Goal: Task Accomplishment & Management: Complete application form

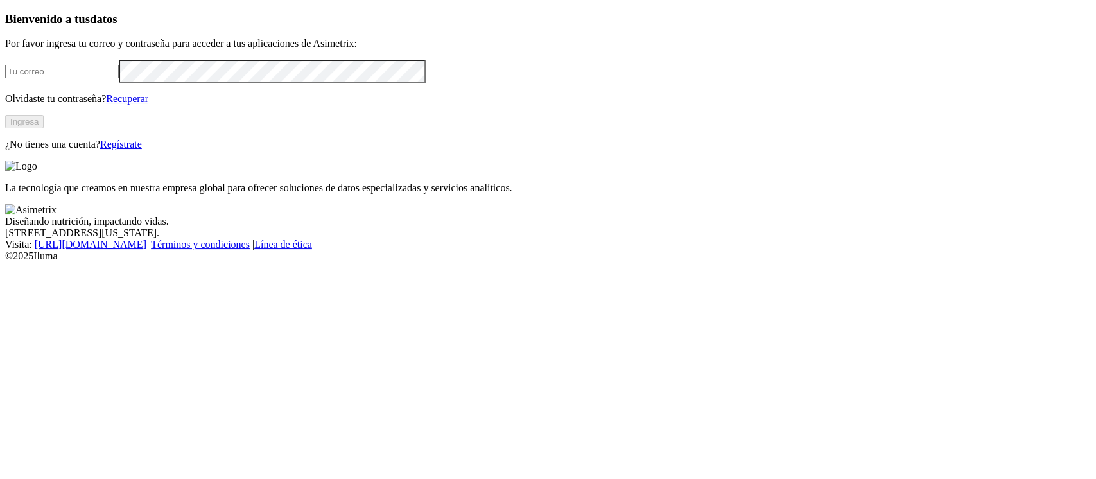
type input "[PERSON_NAME][EMAIL_ADDRESS][PERSON_NAME][DOMAIN_NAME]"
click at [44, 128] on button "Ingresa" at bounding box center [24, 121] width 39 height 13
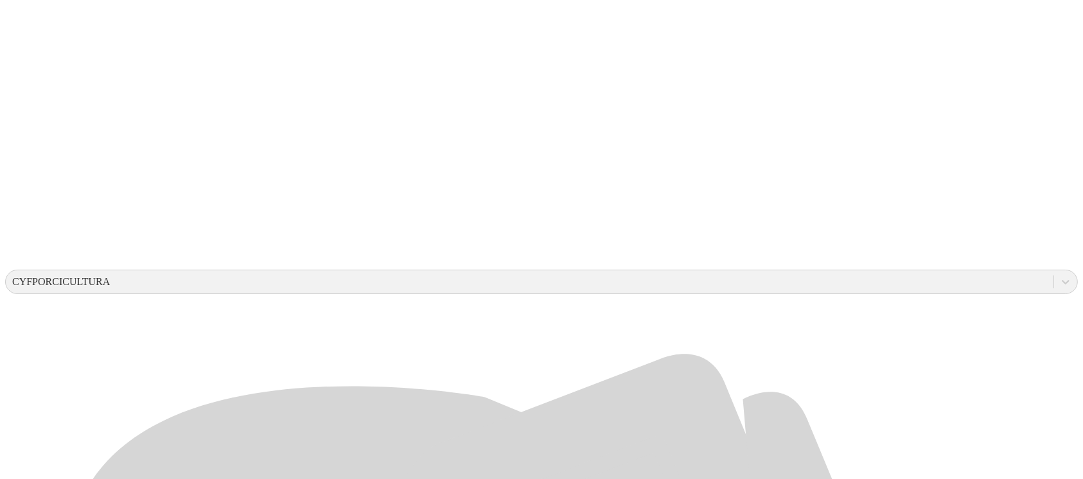
scroll to position [342, 0]
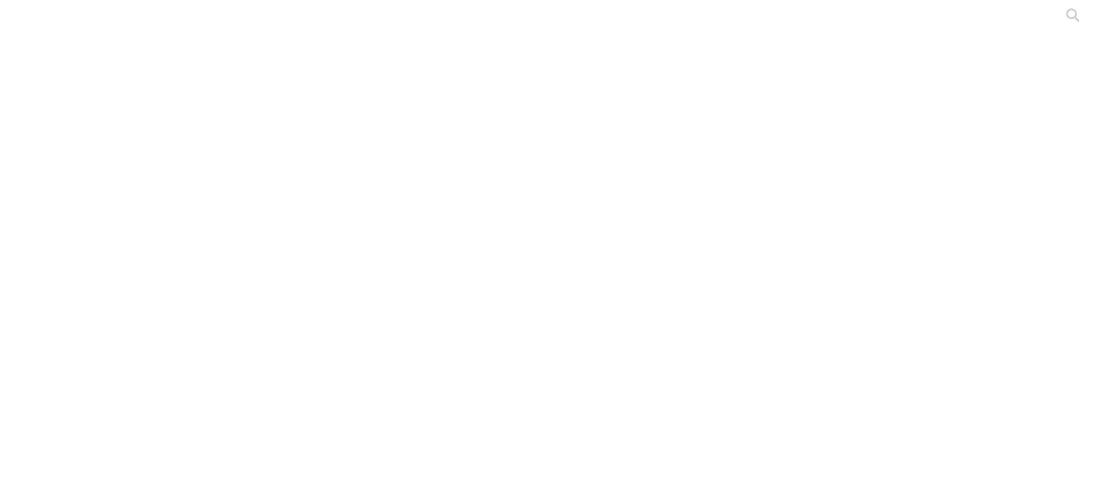
type input "Agosto 2025"
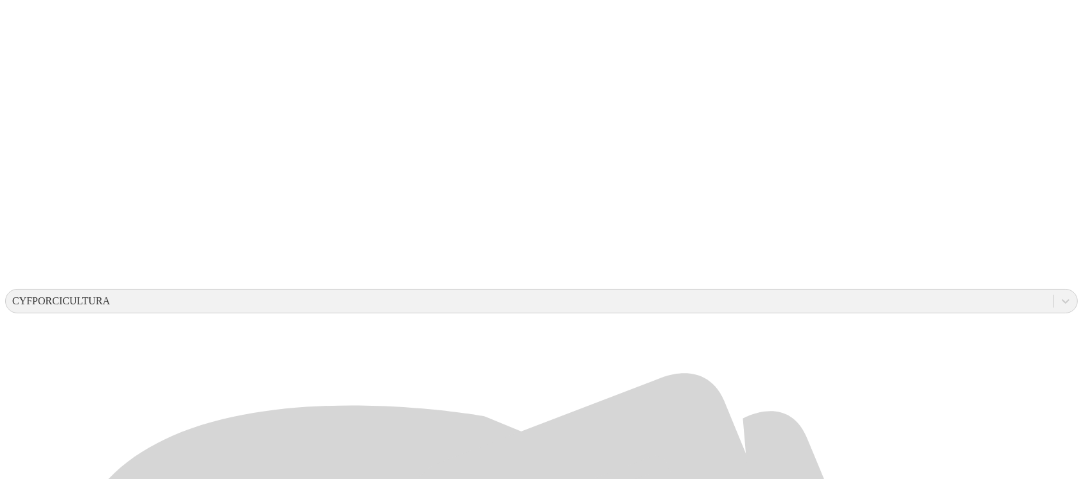
scroll to position [342, 0]
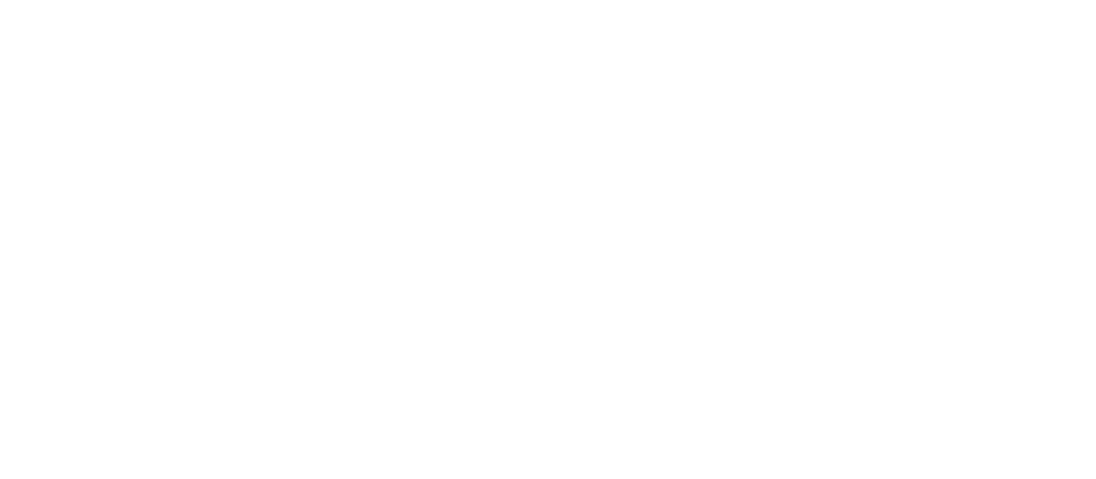
drag, startPoint x: 765, startPoint y: 204, endPoint x: 555, endPoint y: 193, distance: 210.9
type input "Agosto 2025"
paste input "Agosto 2025"
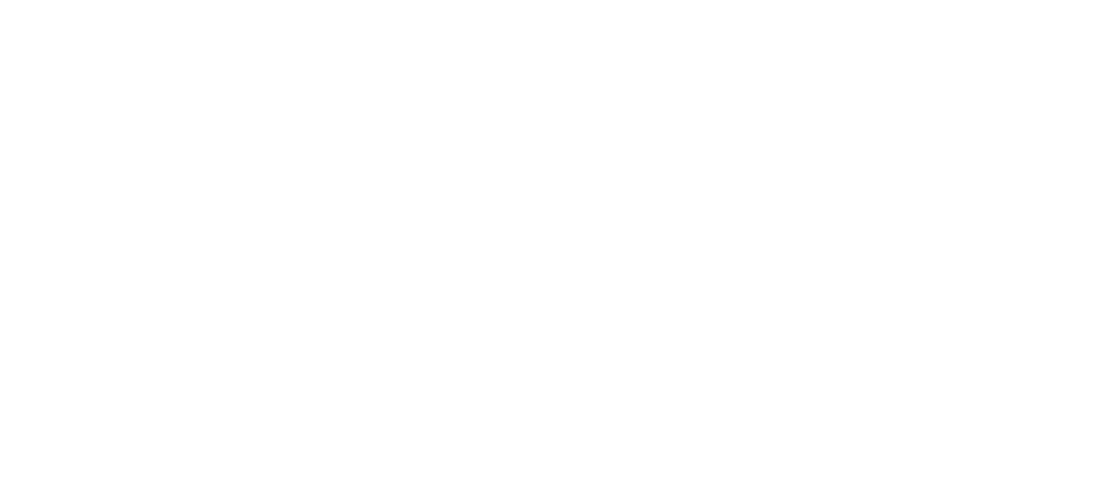
type input "Agosto 2025"
paste input "Agosto 2025"
type input "Agosto 2025"
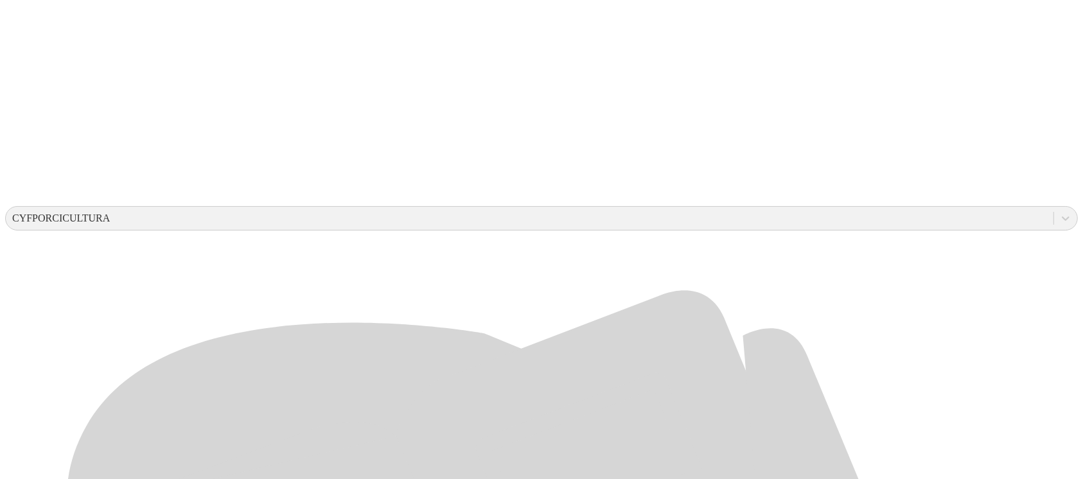
scroll to position [342, 0]
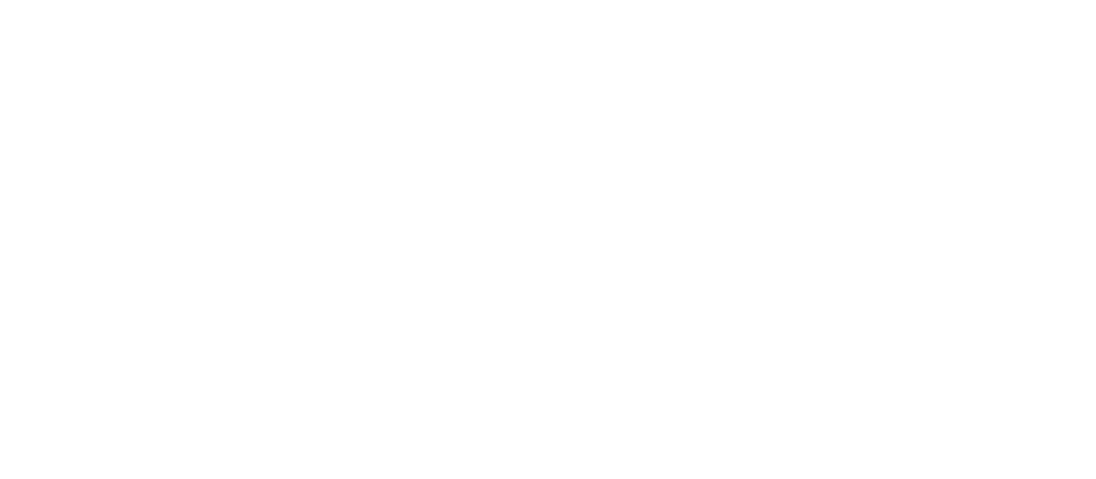
paste input "Agosto 2025"
type input "Agosto 2025"
drag, startPoint x: 647, startPoint y: 254, endPoint x: 619, endPoint y: 253, distance: 27.6
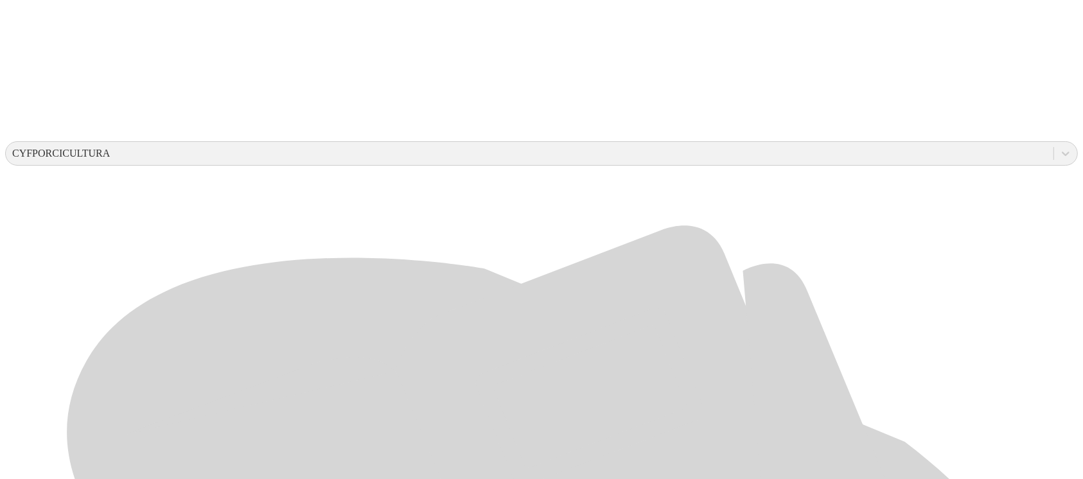
scroll to position [339, 0]
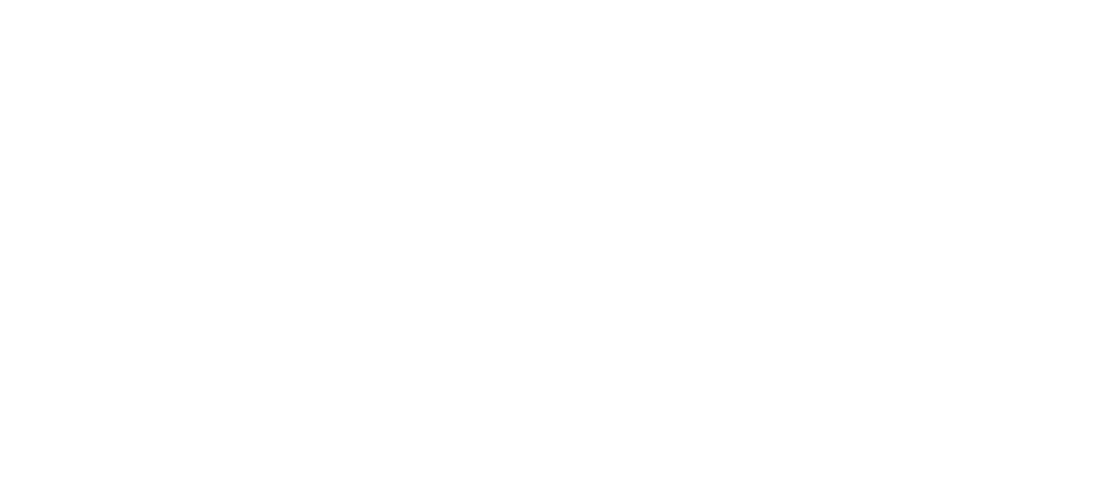
paste input "Agosto 2025"
type input "Agosto 2025"
paste input "Agosto 2025"
type input "Agosto 2025"
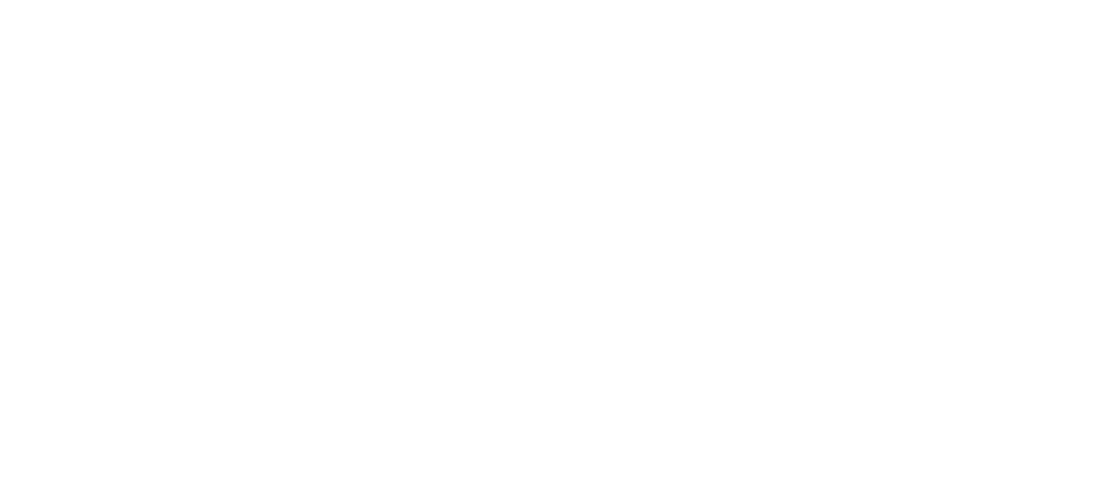
paste input "Agosto 2025"
type input "Agosto 2025"
